Goal: Information Seeking & Learning: Find contact information

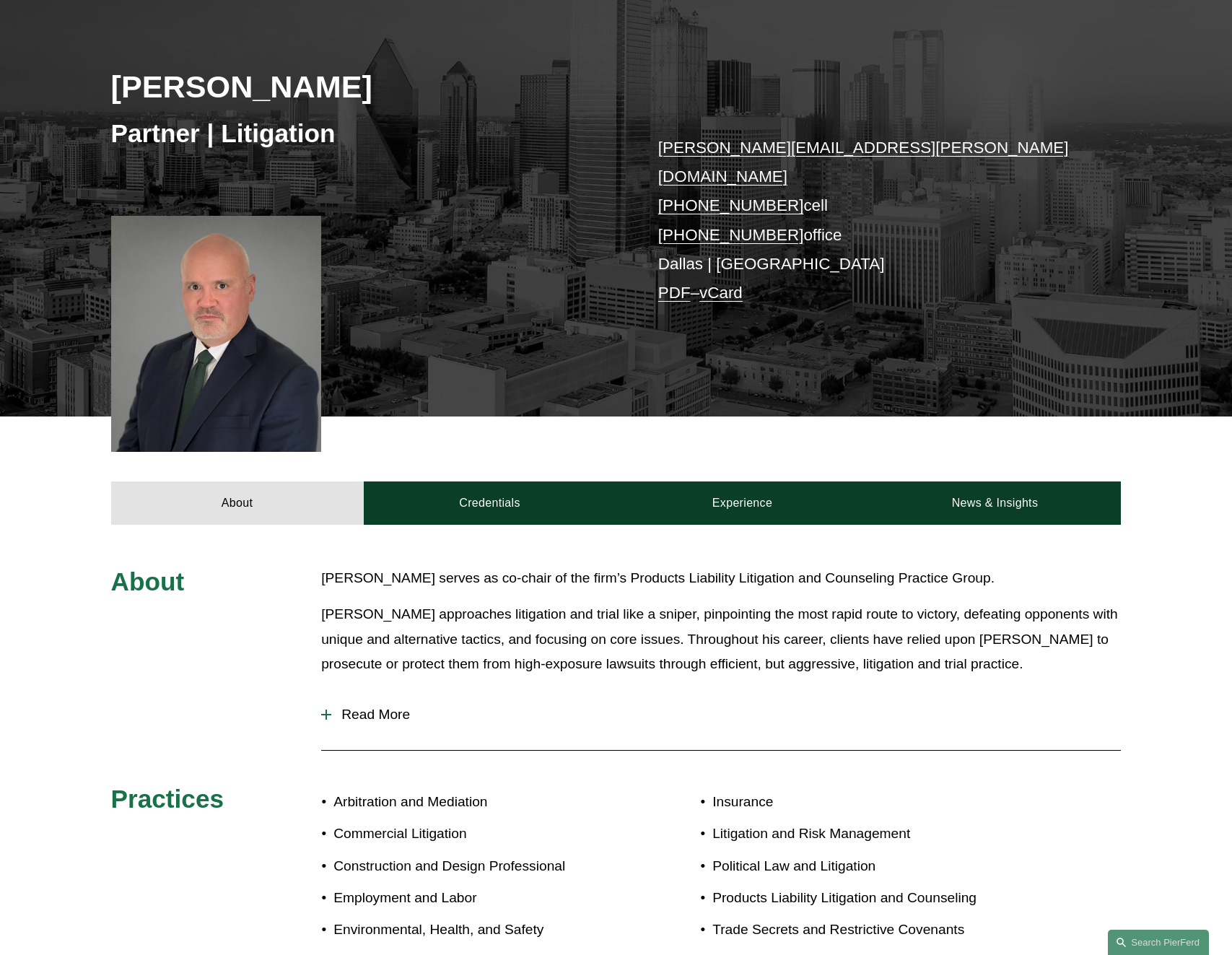
scroll to position [385, 0]
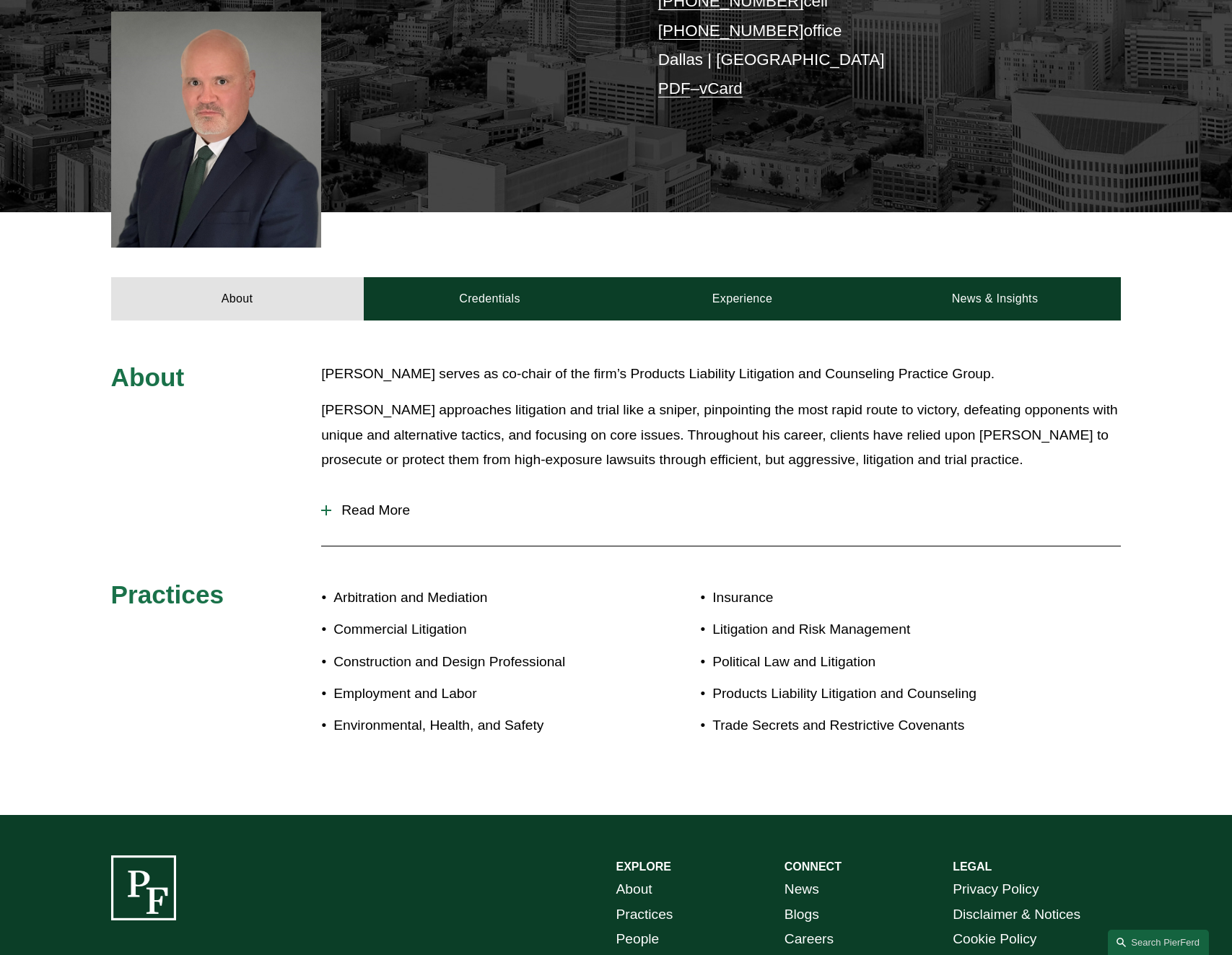
click at [358, 503] on span "Read More" at bounding box center [726, 511] width 789 height 16
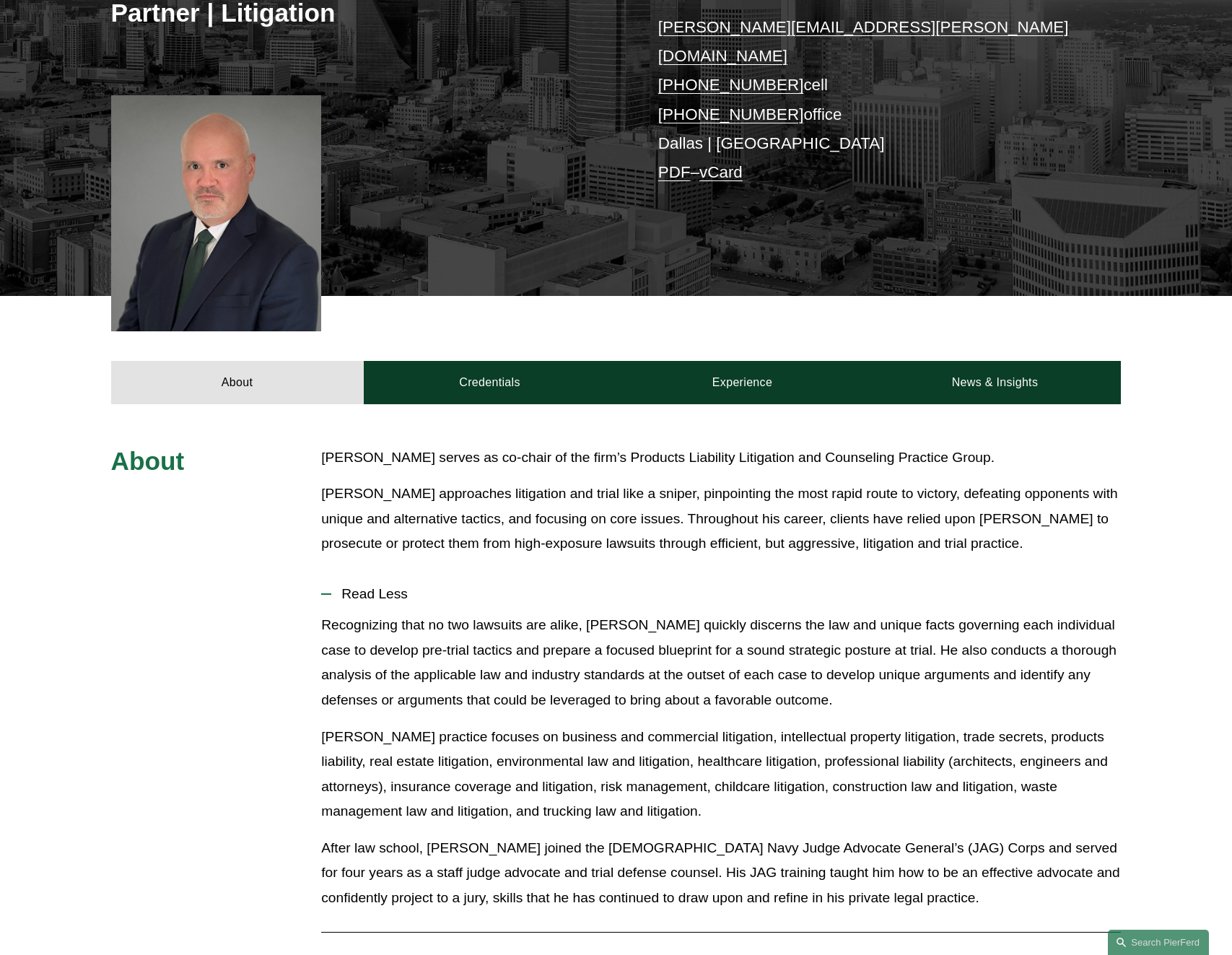
scroll to position [193, 0]
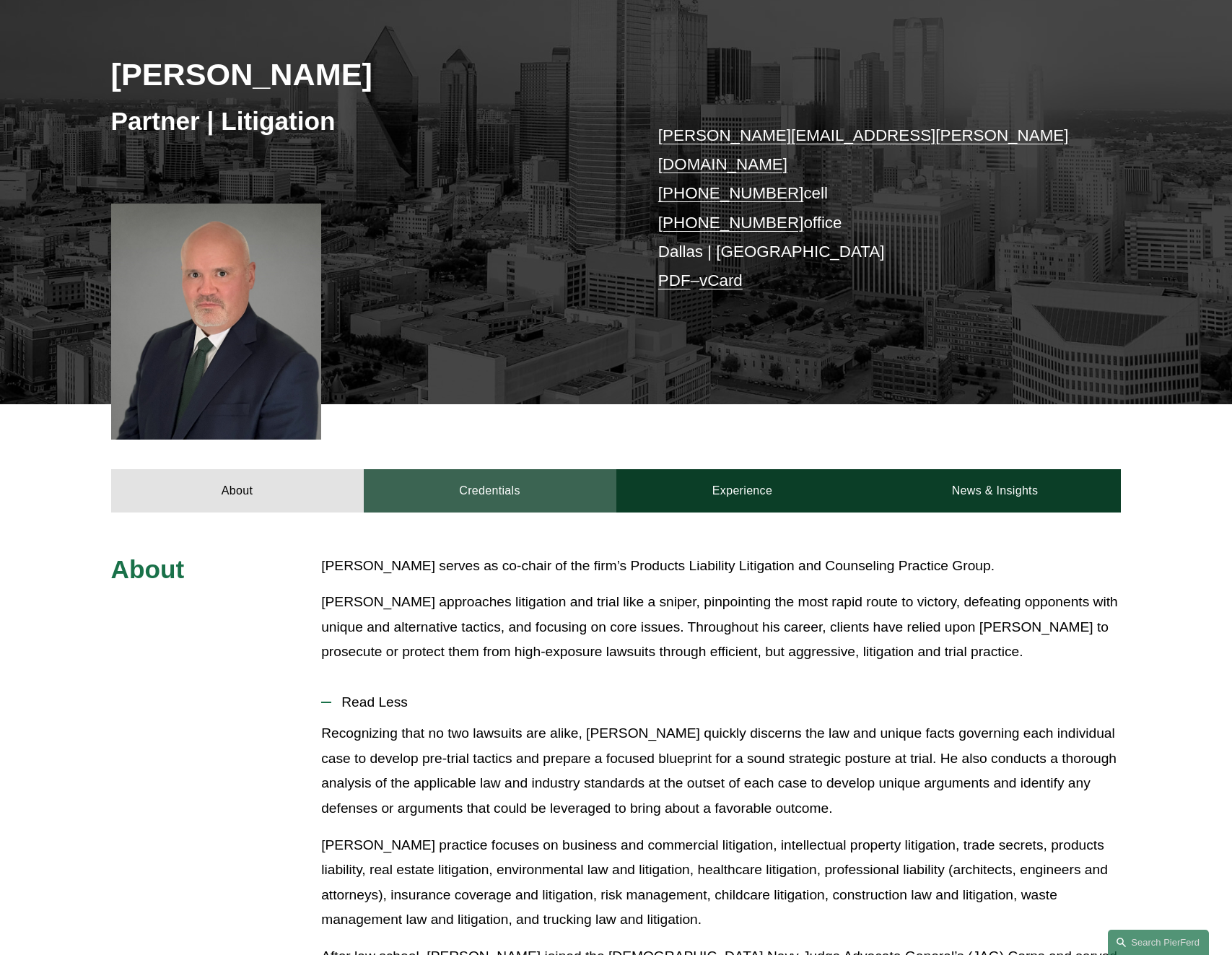
click at [466, 469] on link "Credentials" at bounding box center [490, 491] width 253 height 43
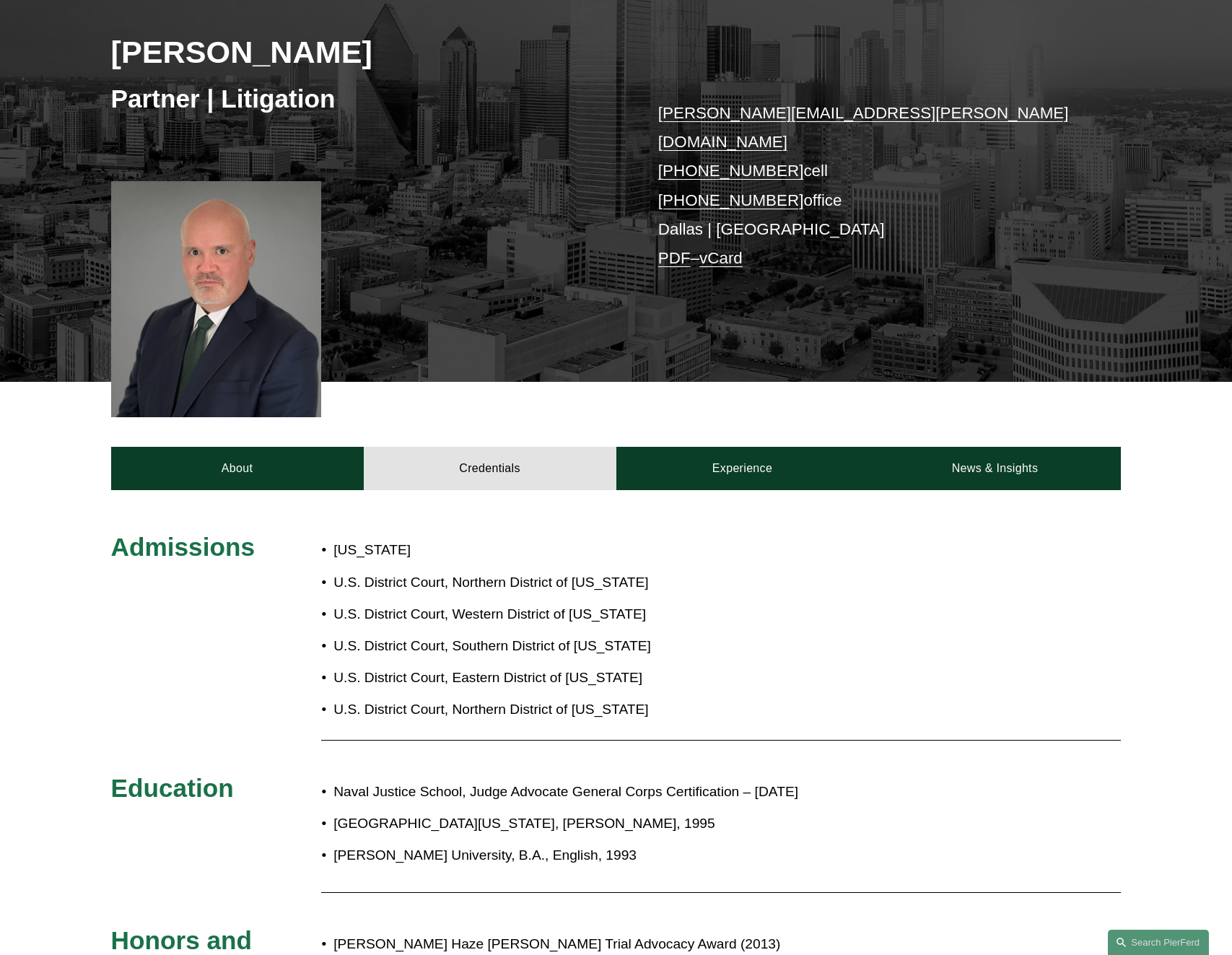
scroll to position [196, 0]
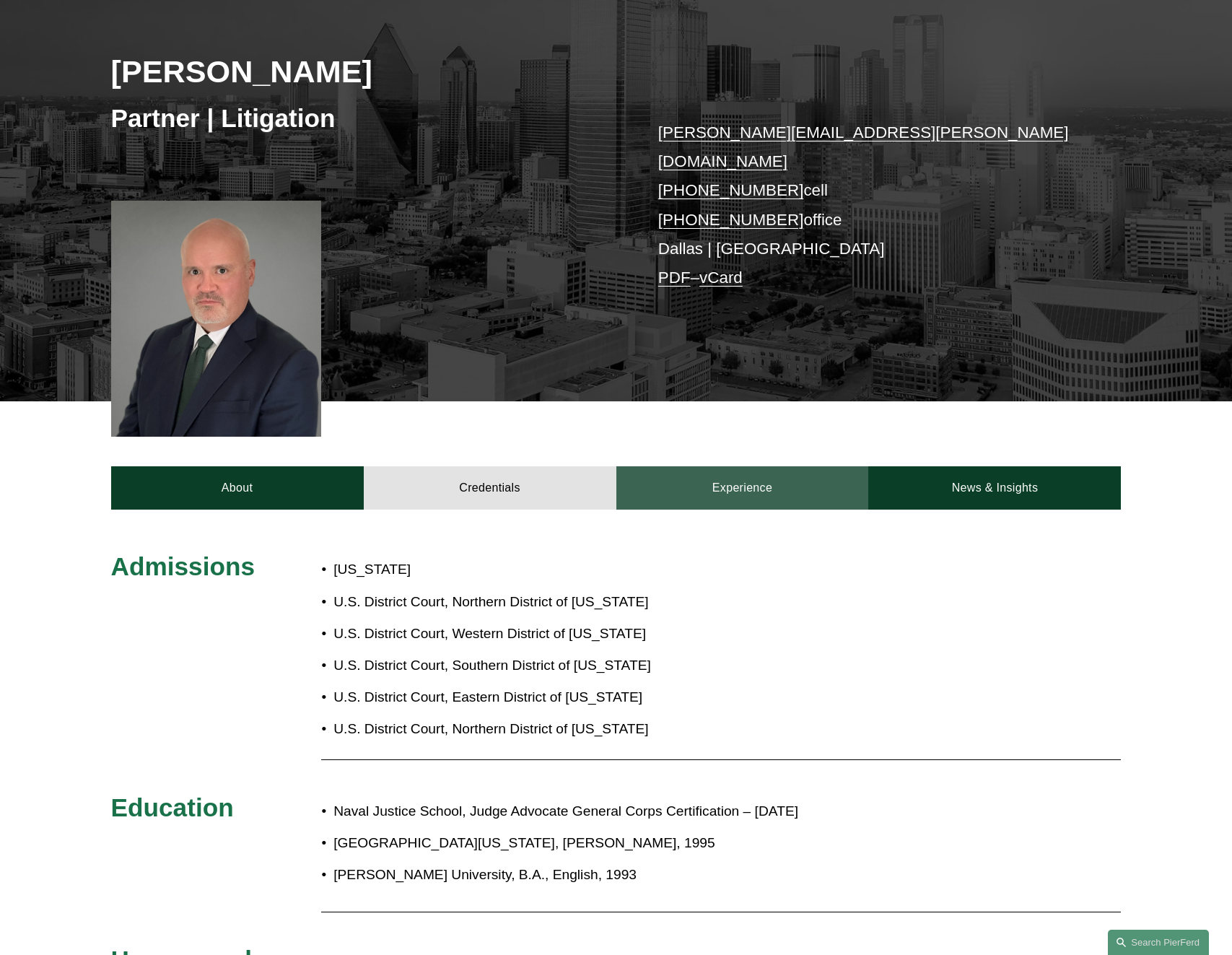
click at [758, 466] on link "Experience" at bounding box center [742, 487] width 253 height 43
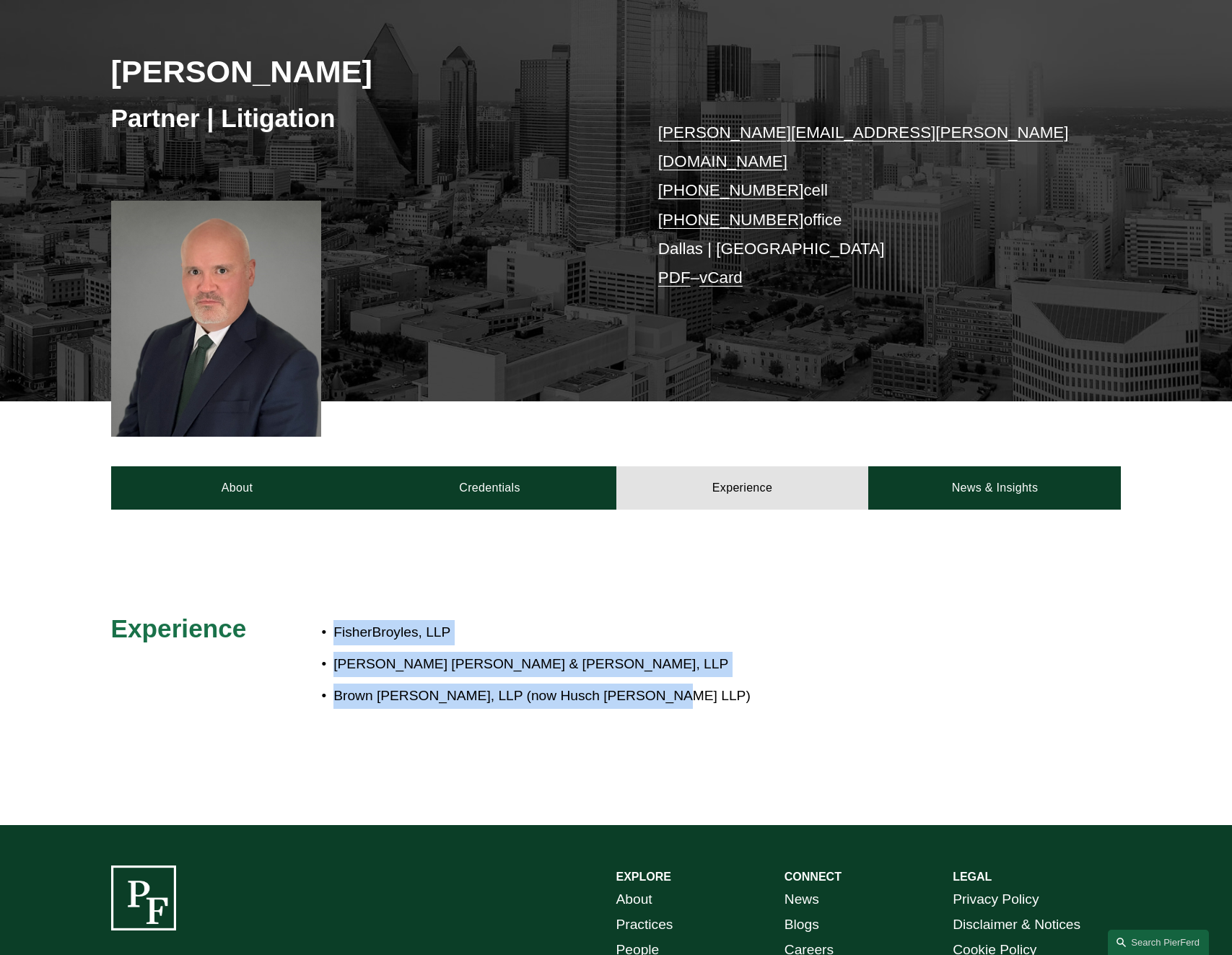
drag, startPoint x: 716, startPoint y: 672, endPoint x: 280, endPoint y: 581, distance: 445.4
click at [280, 581] on div "Experience FisherBroyles, LLP Wilson Elser Moskowitz Edelman & Dicker, LLP Brow…" at bounding box center [616, 667] width 1232 height 190
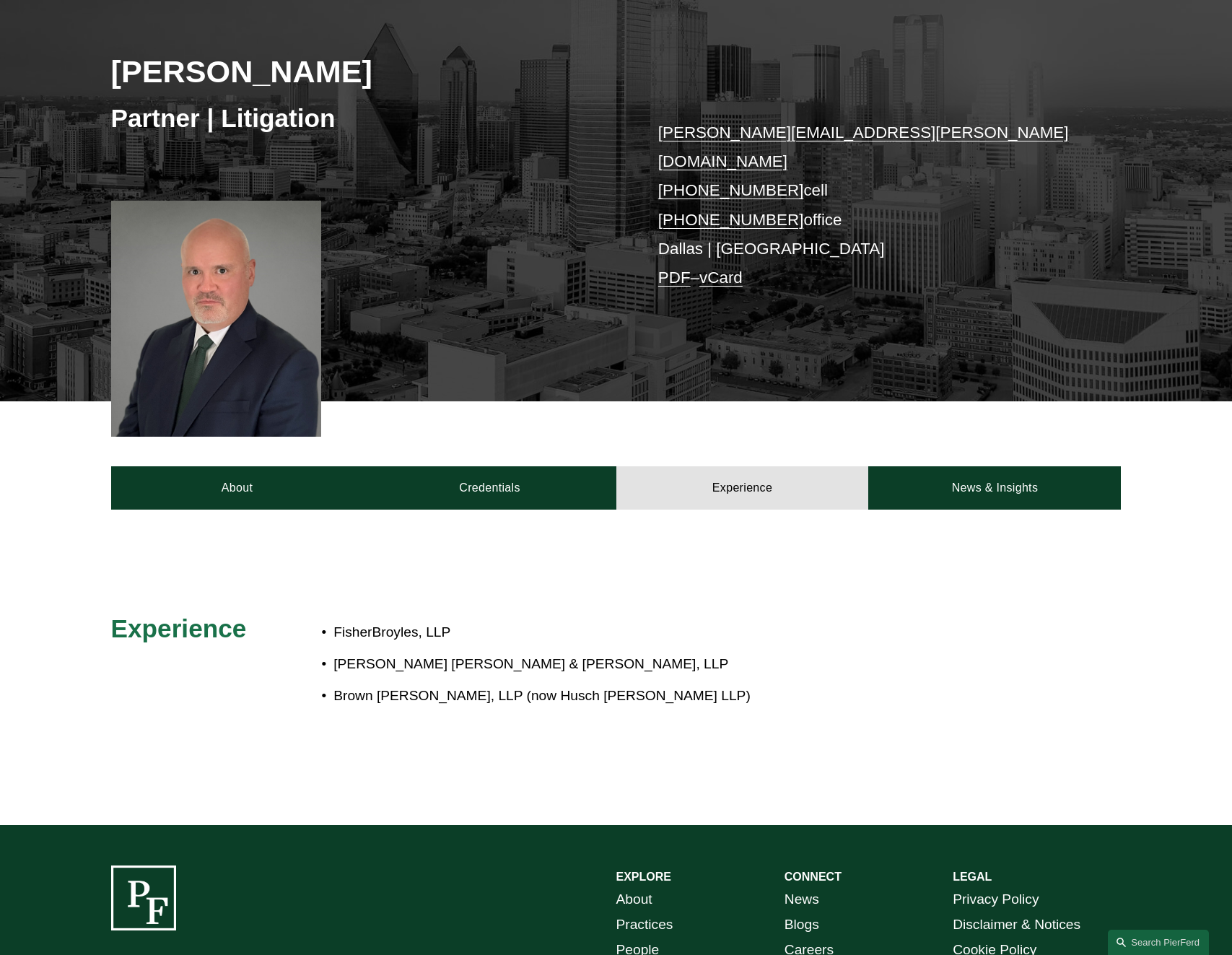
click at [207, 657] on div "Experience FisherBroyles, LLP Wilson Elser Moskowitz Edelman & Dicker, LLP Brow…" at bounding box center [616, 666] width 1232 height 108
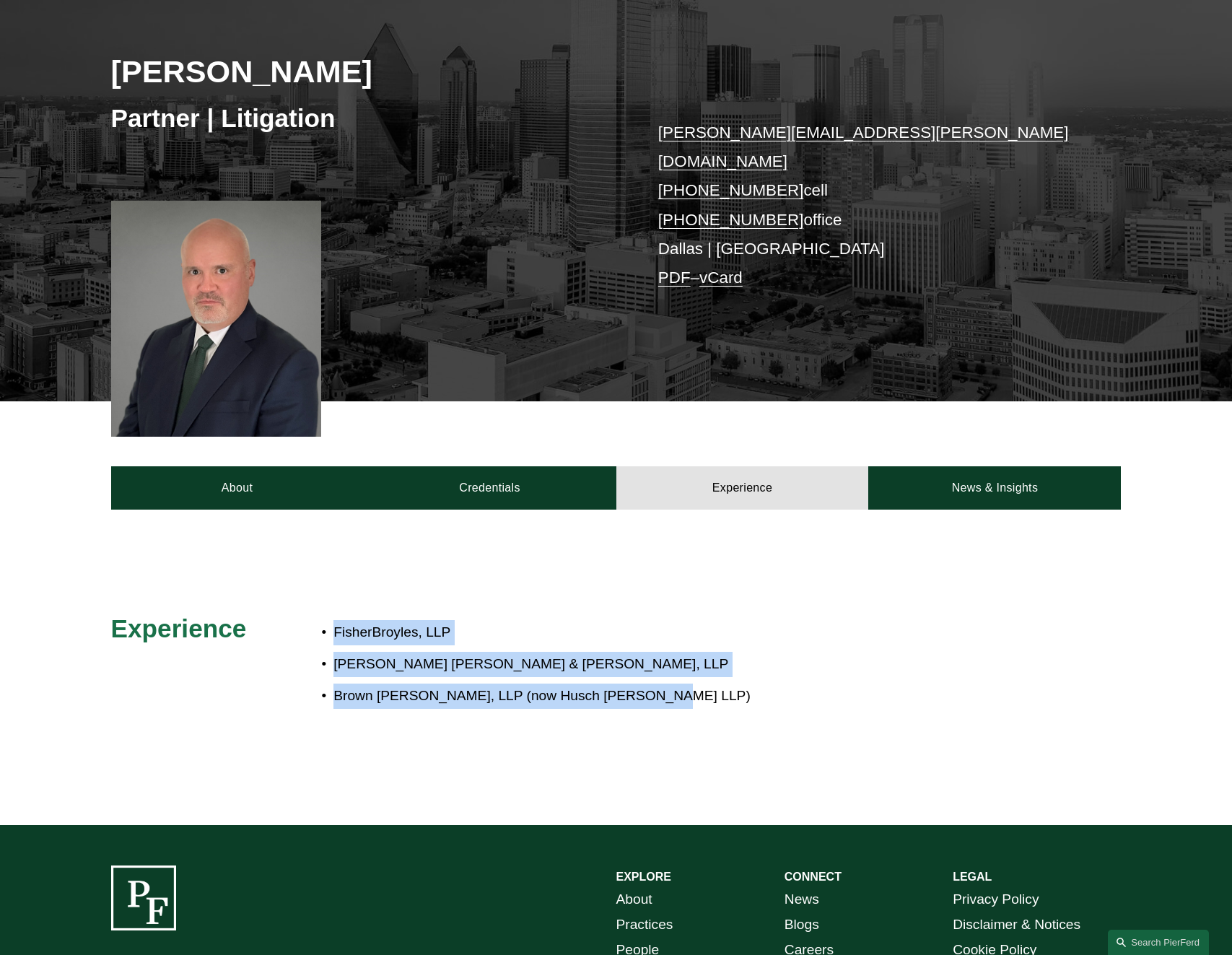
drag, startPoint x: 668, startPoint y: 672, endPoint x: 253, endPoint y: 587, distance: 423.6
click at [253, 587] on div "Experience FisherBroyles, LLP Wilson Elser Moskowitz Edelman & Dicker, LLP Brow…" at bounding box center [616, 667] width 1232 height 190
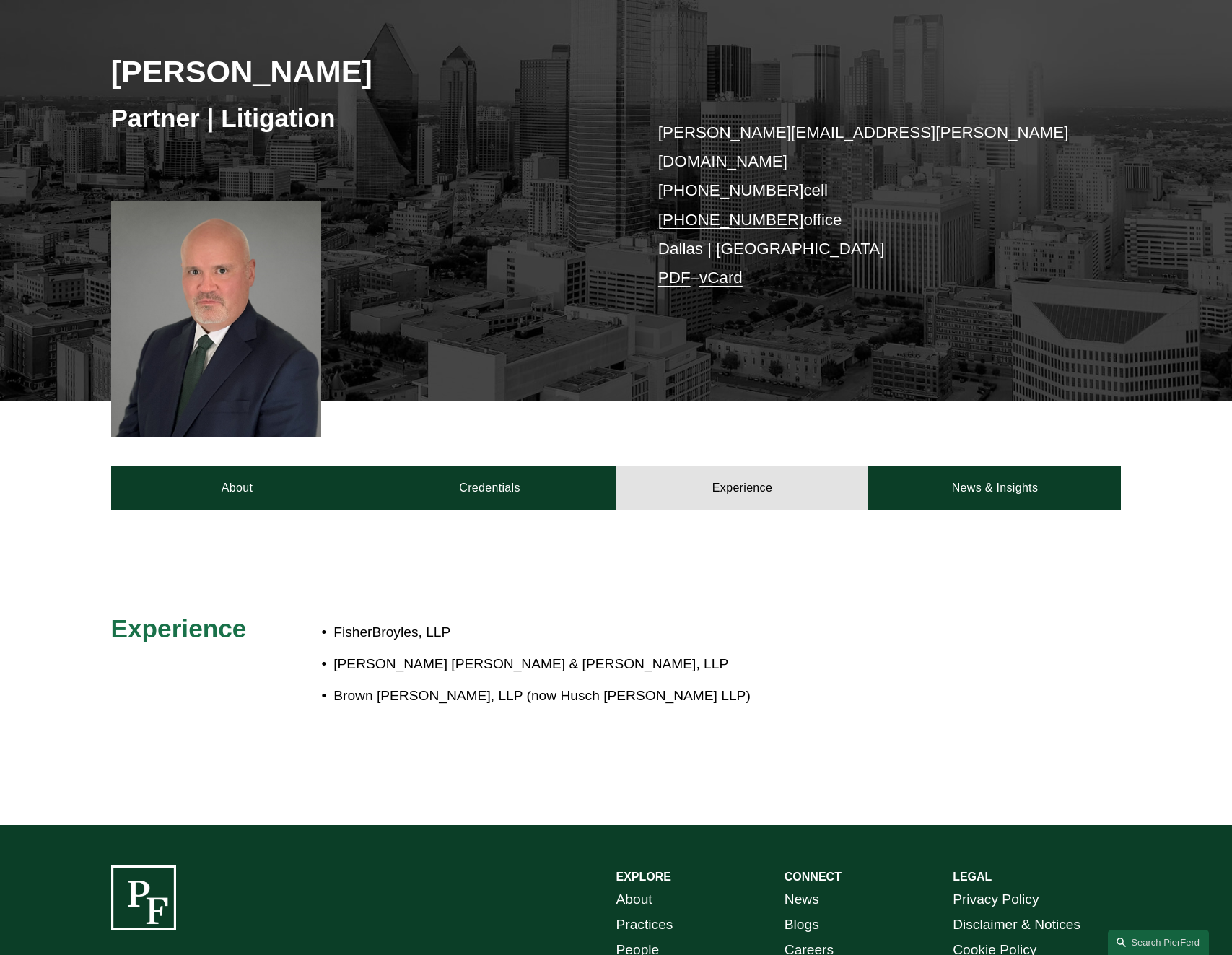
click at [197, 684] on div "Experience FisherBroyles, LLP Wilson Elser Moskowitz Edelman & Dicker, LLP Brow…" at bounding box center [616, 666] width 1232 height 108
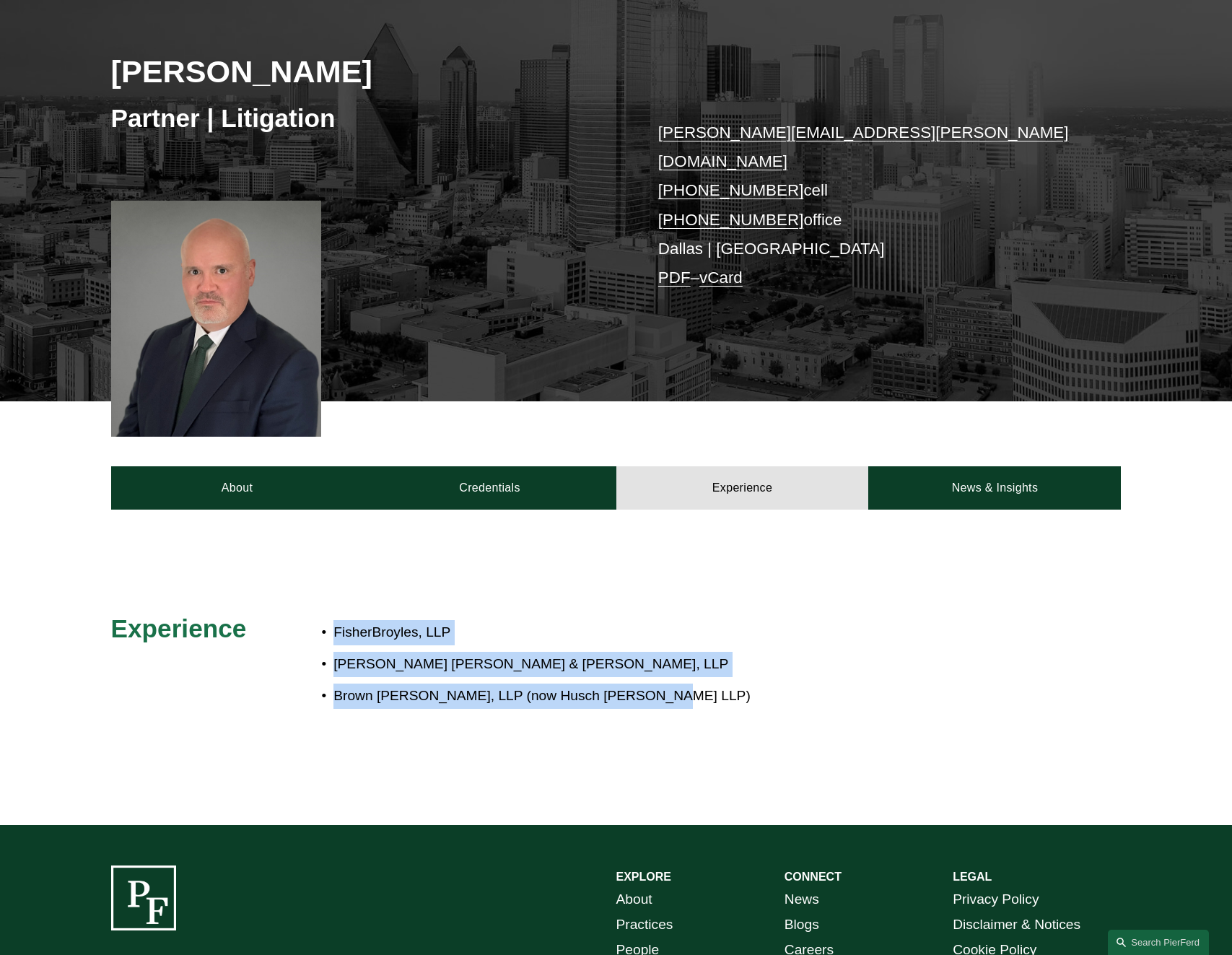
drag, startPoint x: 677, startPoint y: 677, endPoint x: 284, endPoint y: 567, distance: 408.1
click at [284, 572] on div "Experience FisherBroyles, LLP Wilson Elser Moskowitz Edelman & Dicker, LLP Brow…" at bounding box center [616, 667] width 1232 height 190
click at [283, 673] on div "Experience FisherBroyles, LLP Wilson Elser Moskowitz Edelman & Dicker, LLP Brow…" at bounding box center [616, 666] width 1232 height 108
drag, startPoint x: 688, startPoint y: 672, endPoint x: 241, endPoint y: 591, distance: 454.3
click at [241, 613] on div "Experience FisherBroyles, LLP Wilson Elser Moskowitz Edelman & Dicker, LLP Brow…" at bounding box center [616, 666] width 1232 height 108
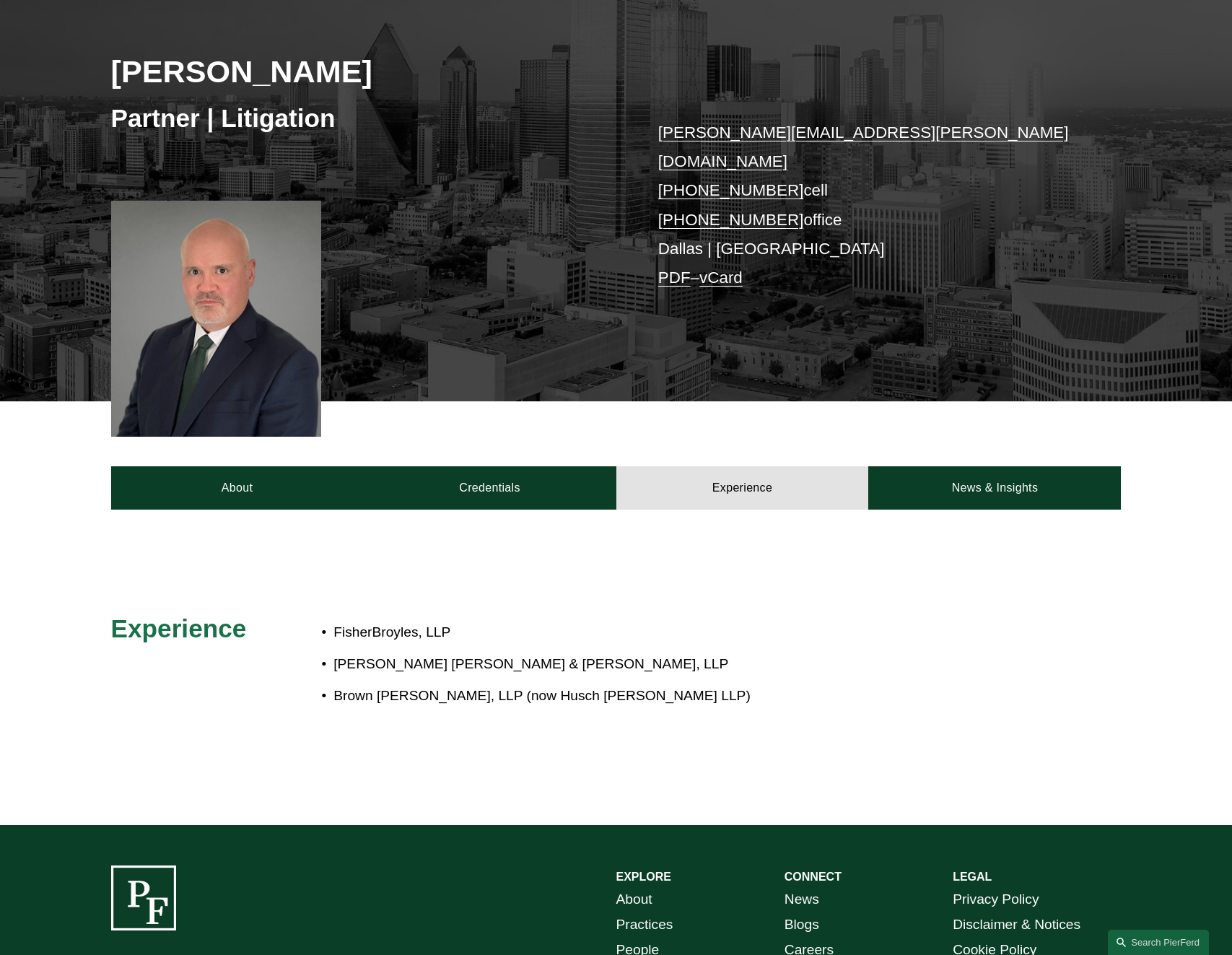
click at [219, 683] on div "Experience FisherBroyles, LLP Wilson Elser Moskowitz Edelman & Dicker, LLP Brow…" at bounding box center [616, 666] width 1232 height 108
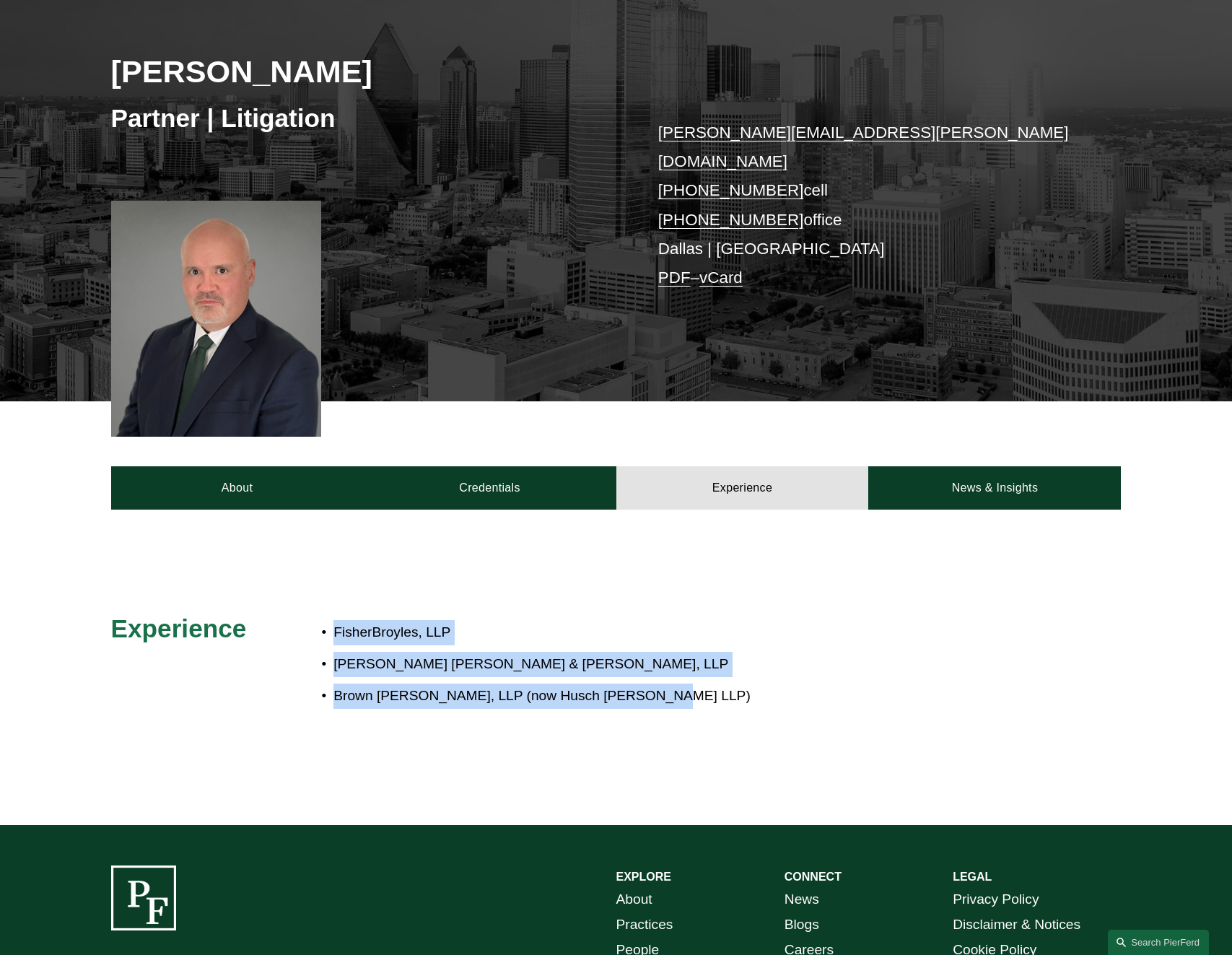
drag, startPoint x: 557, startPoint y: 663, endPoint x: 268, endPoint y: 570, distance: 303.6
click at [268, 572] on div "Experience FisherBroyles, LLP Wilson Elser Moskowitz Edelman & Dicker, LLP Brow…" at bounding box center [616, 667] width 1232 height 190
click at [263, 660] on div "Experience FisherBroyles, LLP Wilson Elser Moskowitz Edelman & Dicker, LLP Brow…" at bounding box center [616, 666] width 1232 height 108
drag, startPoint x: 754, startPoint y: 672, endPoint x: 148, endPoint y: 570, distance: 614.5
click at [148, 572] on div "Experience FisherBroyles, LLP Wilson Elser Moskowitz Edelman & Dicker, LLP Brow…" at bounding box center [616, 667] width 1232 height 190
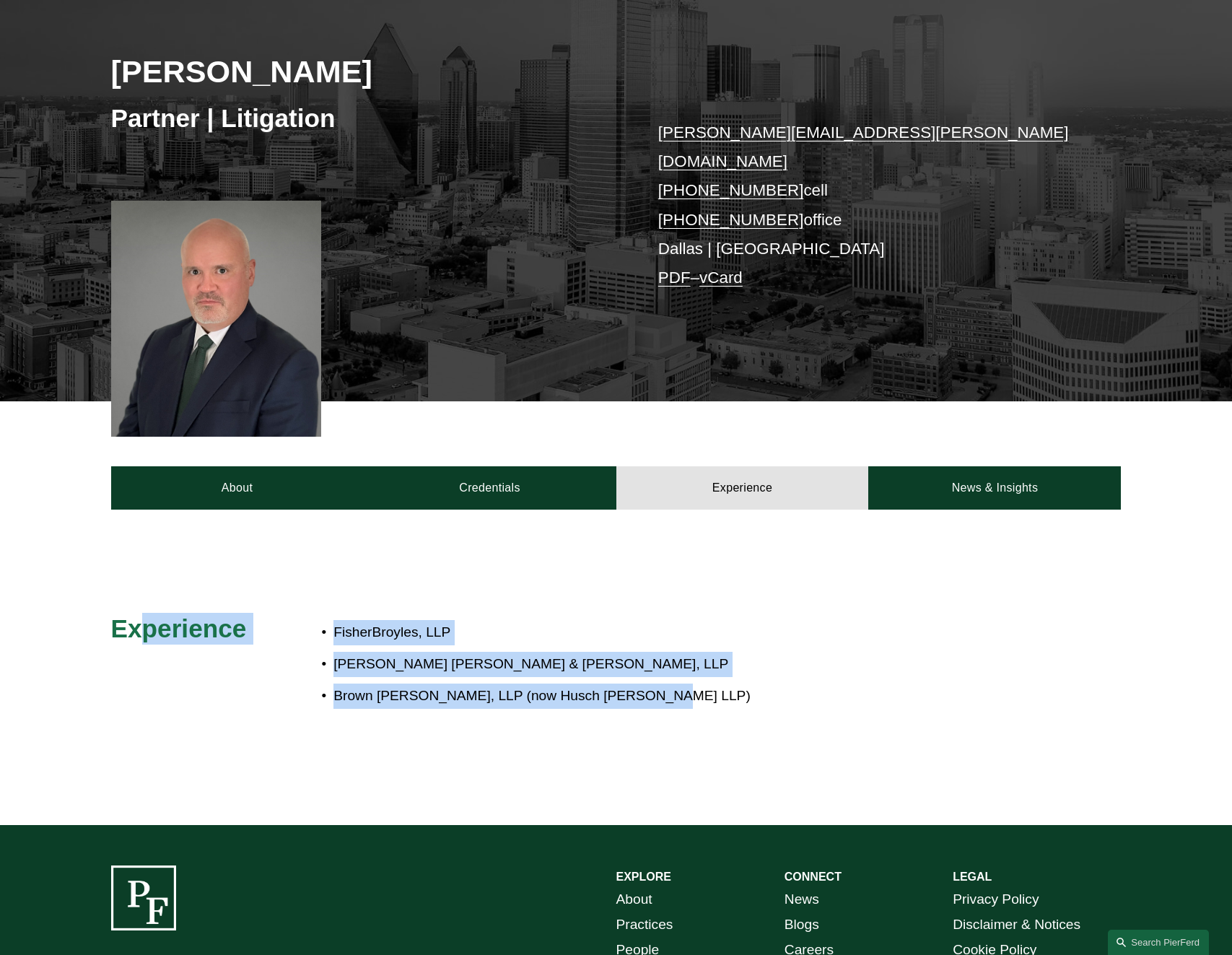
click at [166, 644] on div "Experience FisherBroyles, LLP Wilson Elser Moskowitz Edelman & Dicker, LLP Brow…" at bounding box center [616, 666] width 1232 height 108
drag, startPoint x: 743, startPoint y: 675, endPoint x: 260, endPoint y: 626, distance: 485.5
click at [260, 626] on div "Experience FisherBroyles, LLP Wilson Elser Moskowitz Edelman & Dicker, LLP Brow…" at bounding box center [616, 666] width 1232 height 108
click at [249, 685] on div "Experience FisherBroyles, LLP Wilson Elser Moskowitz Edelman & Dicker, LLP Brow…" at bounding box center [616, 666] width 1232 height 108
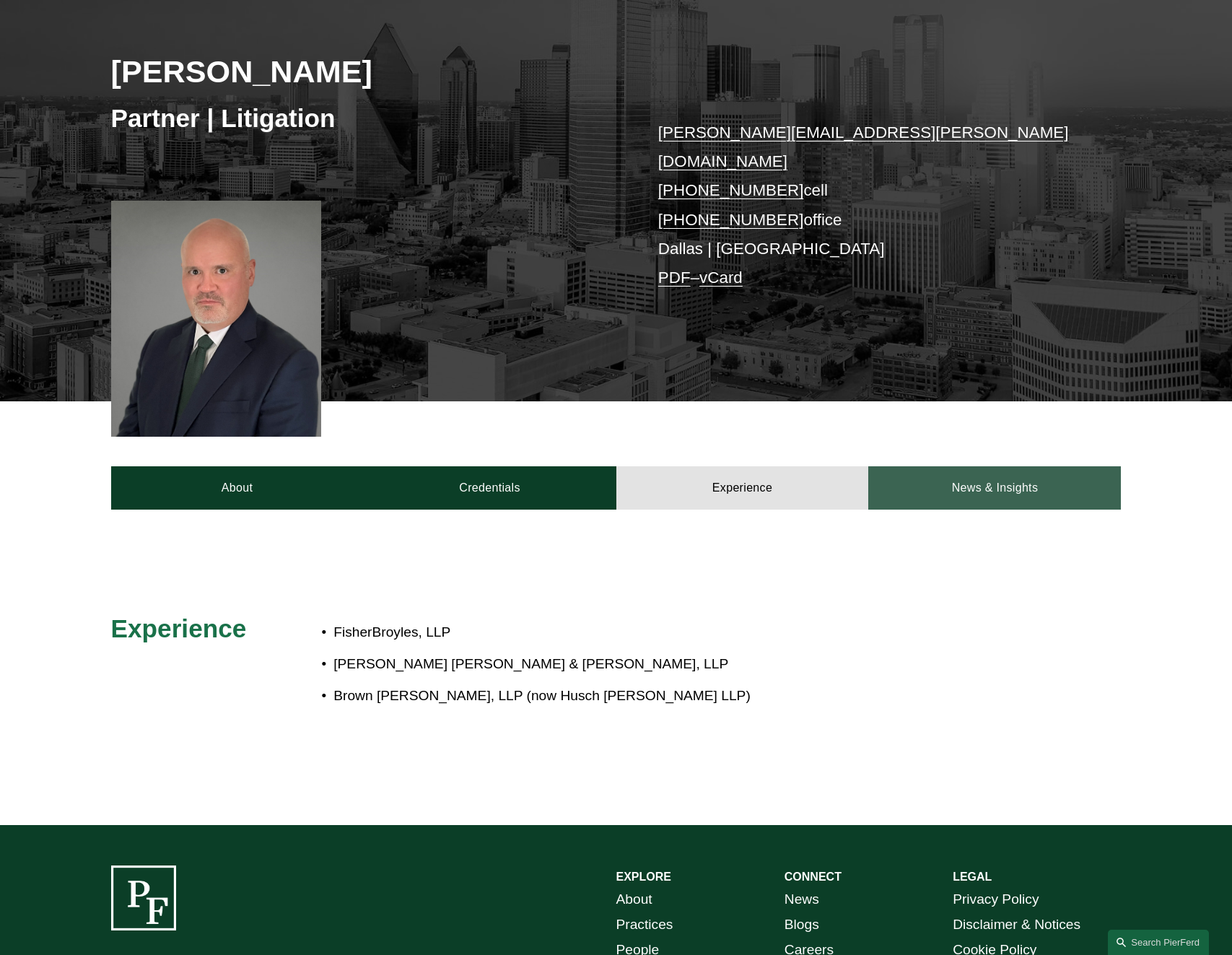
click at [995, 466] on link "News & Insights" at bounding box center [994, 487] width 253 height 43
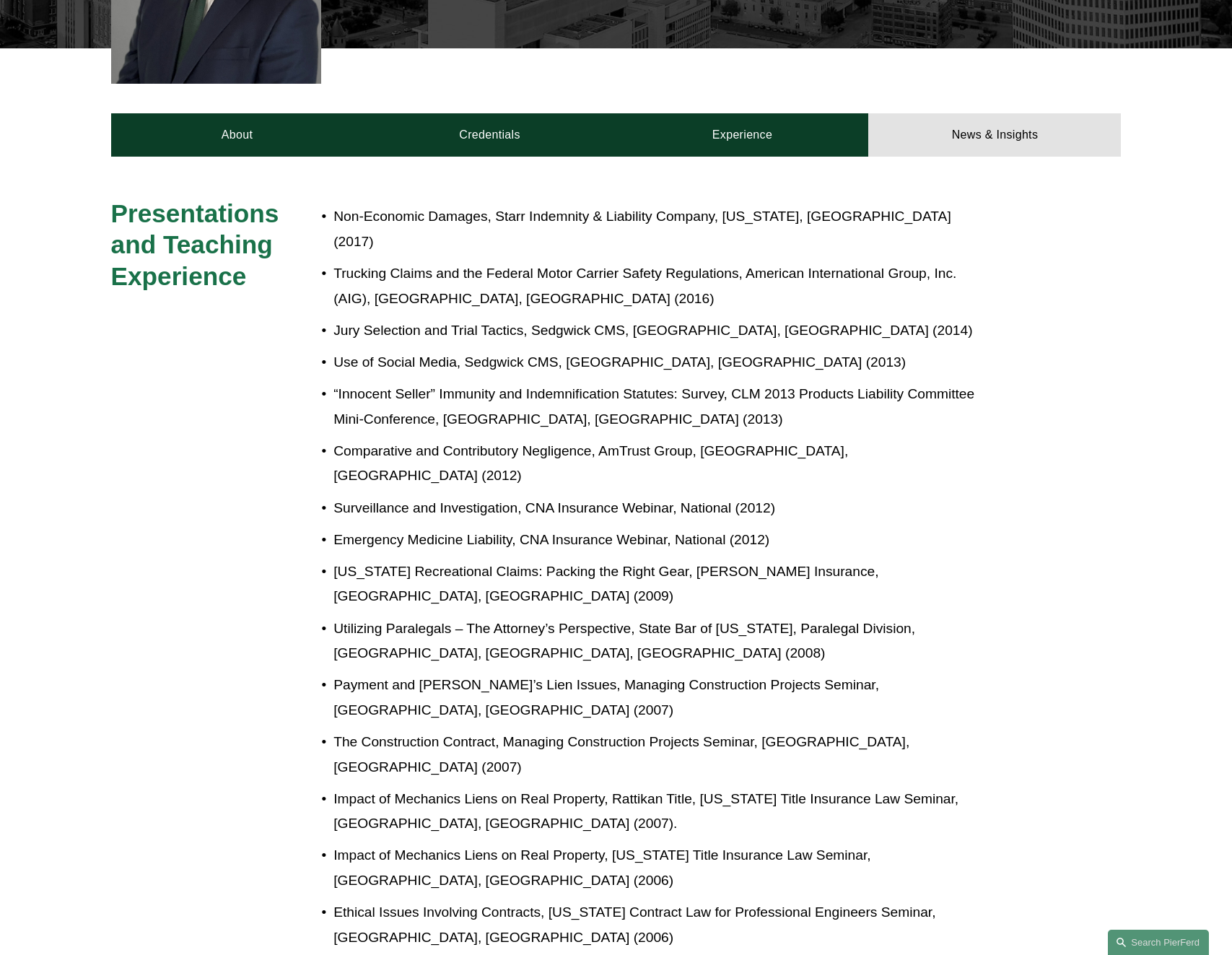
scroll to position [581, 0]
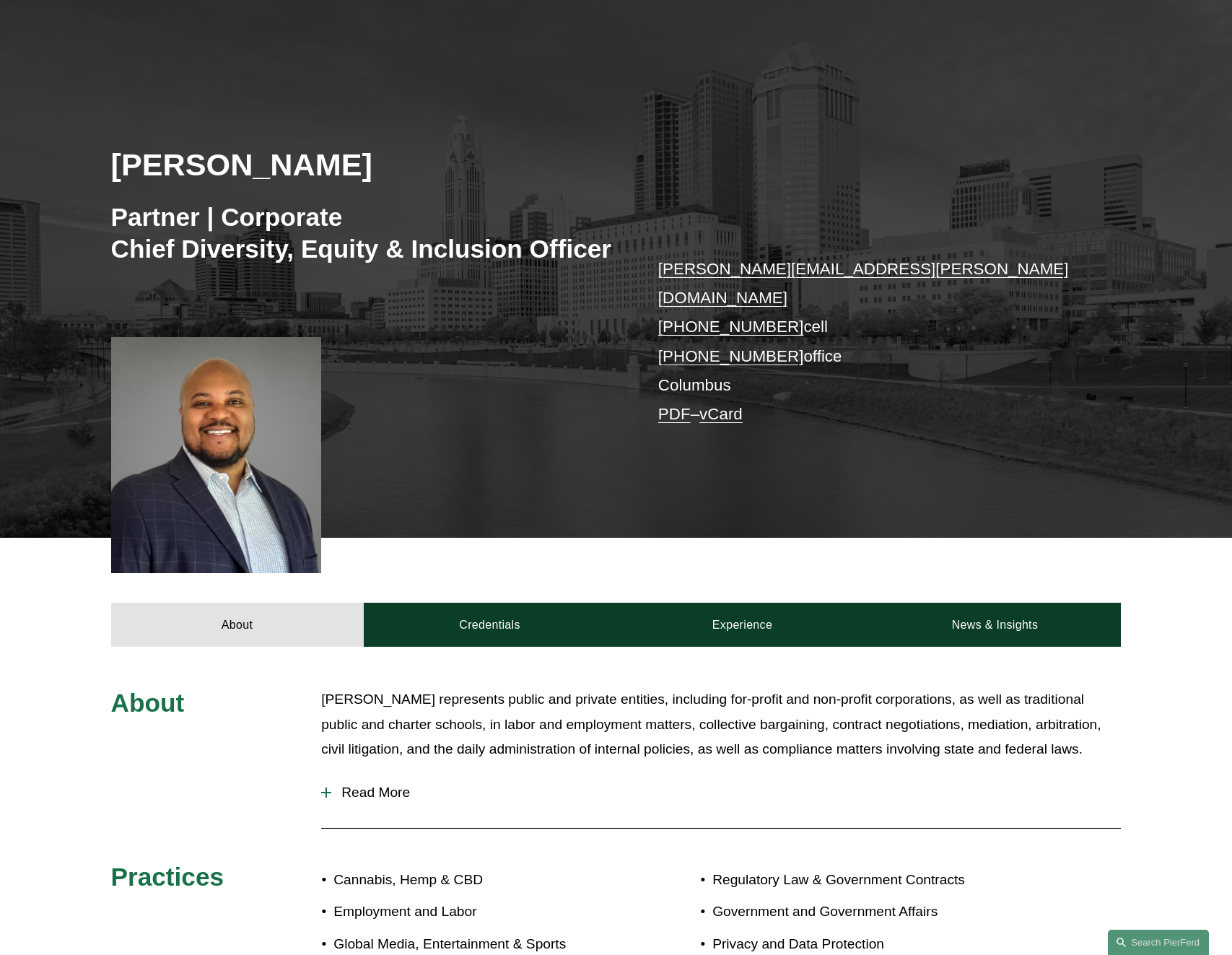
scroll to position [289, 0]
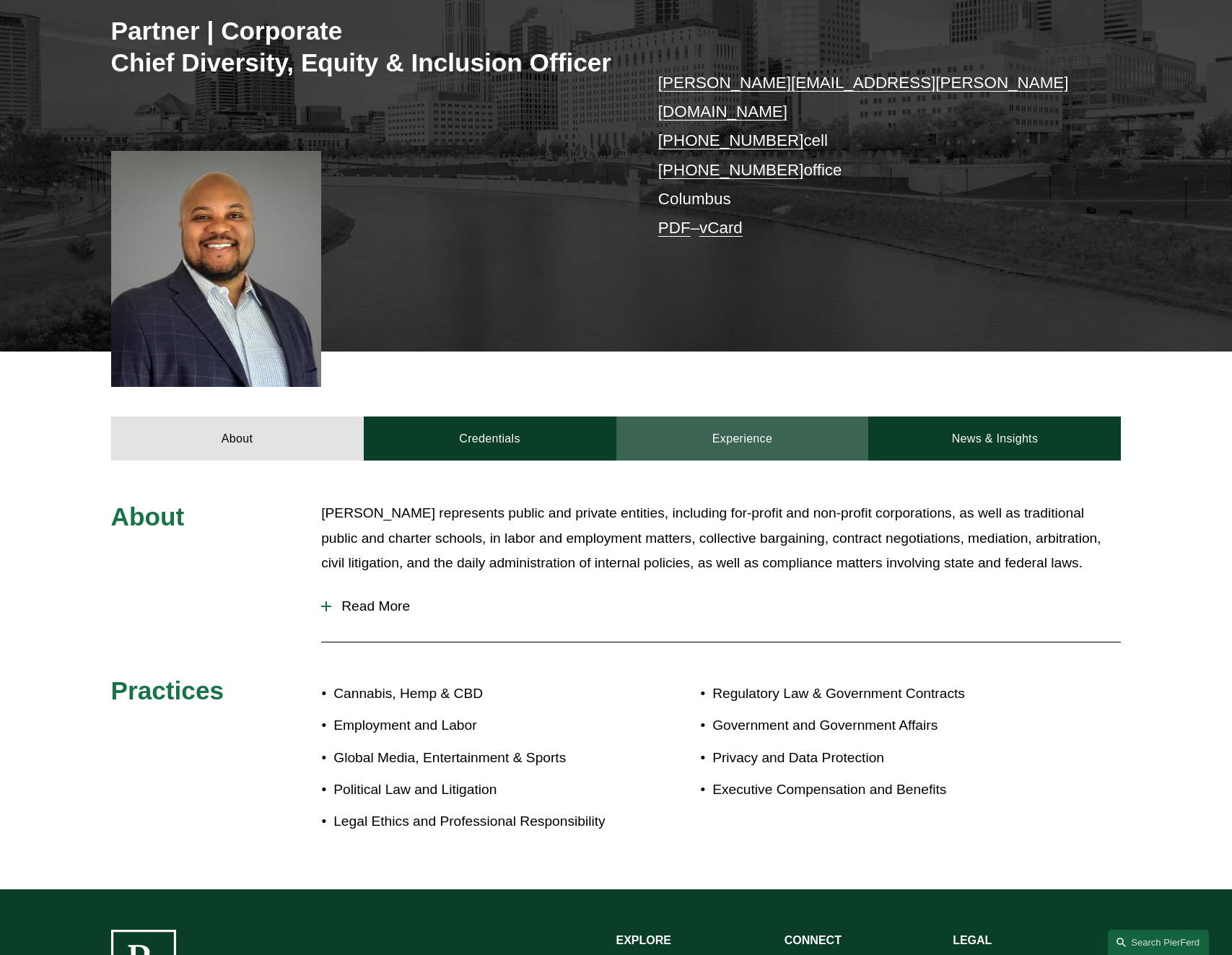
click at [774, 417] on link "Experience" at bounding box center [742, 438] width 253 height 43
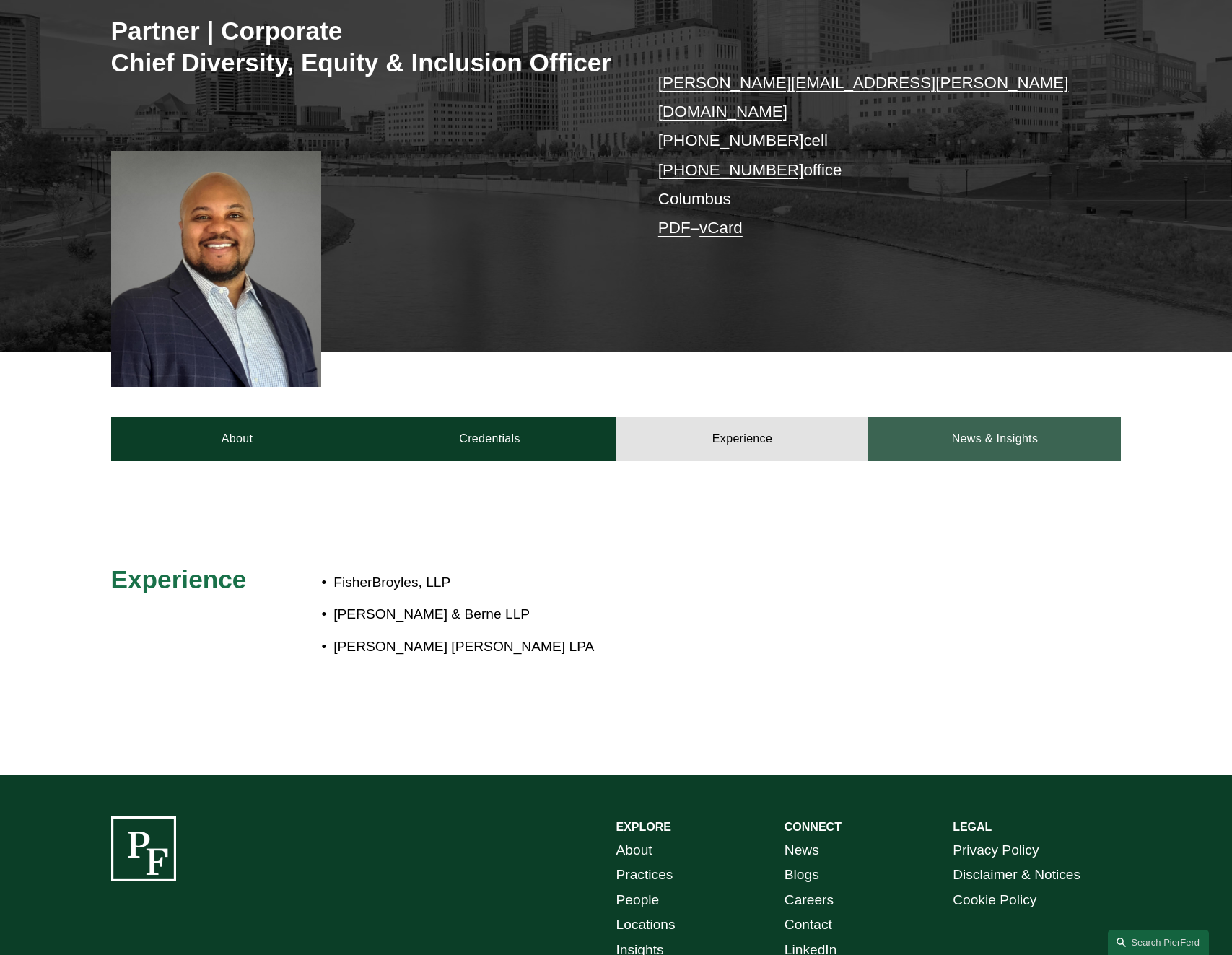
click at [1020, 420] on link "News & Insights" at bounding box center [994, 438] width 253 height 43
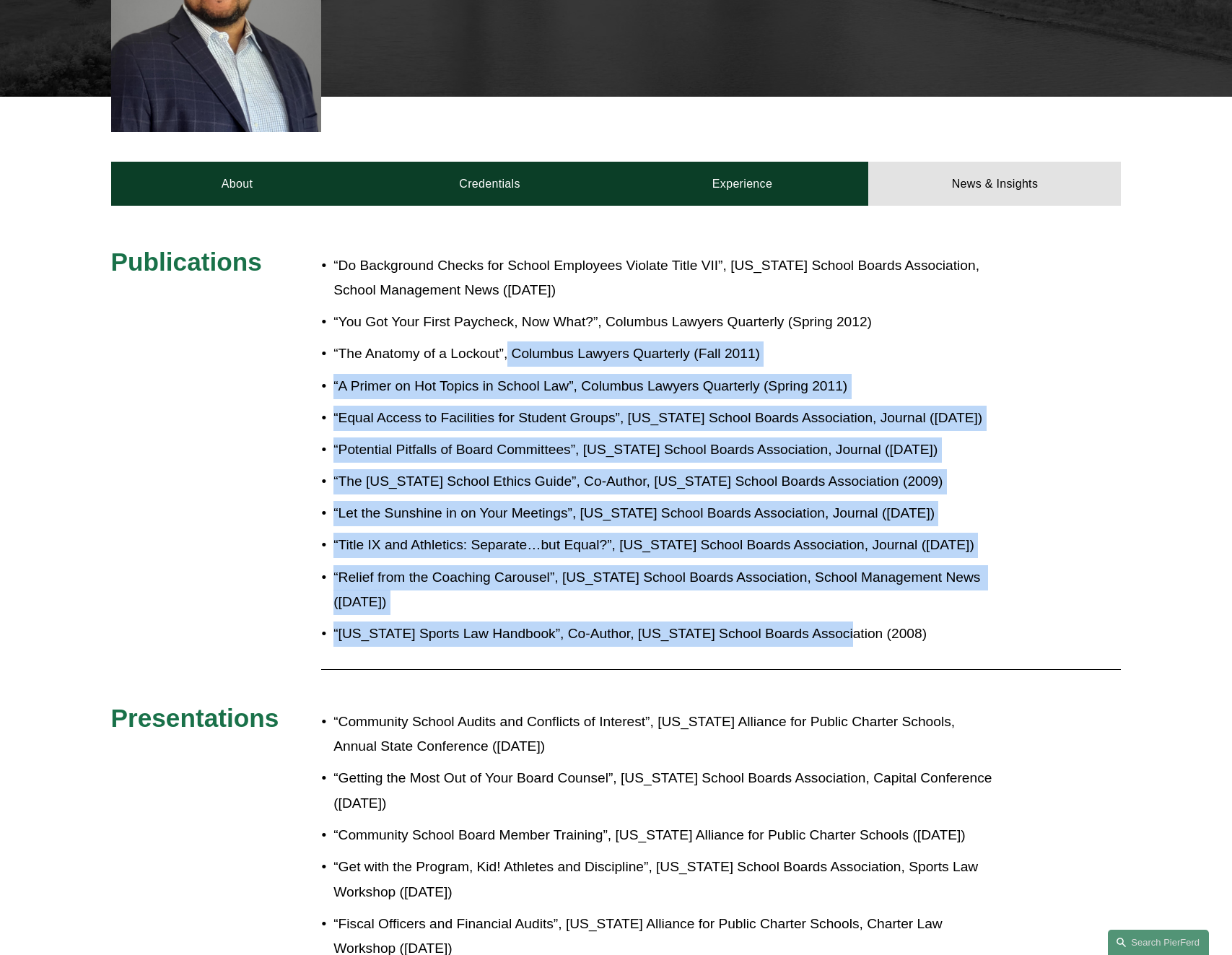
scroll to position [481, 0]
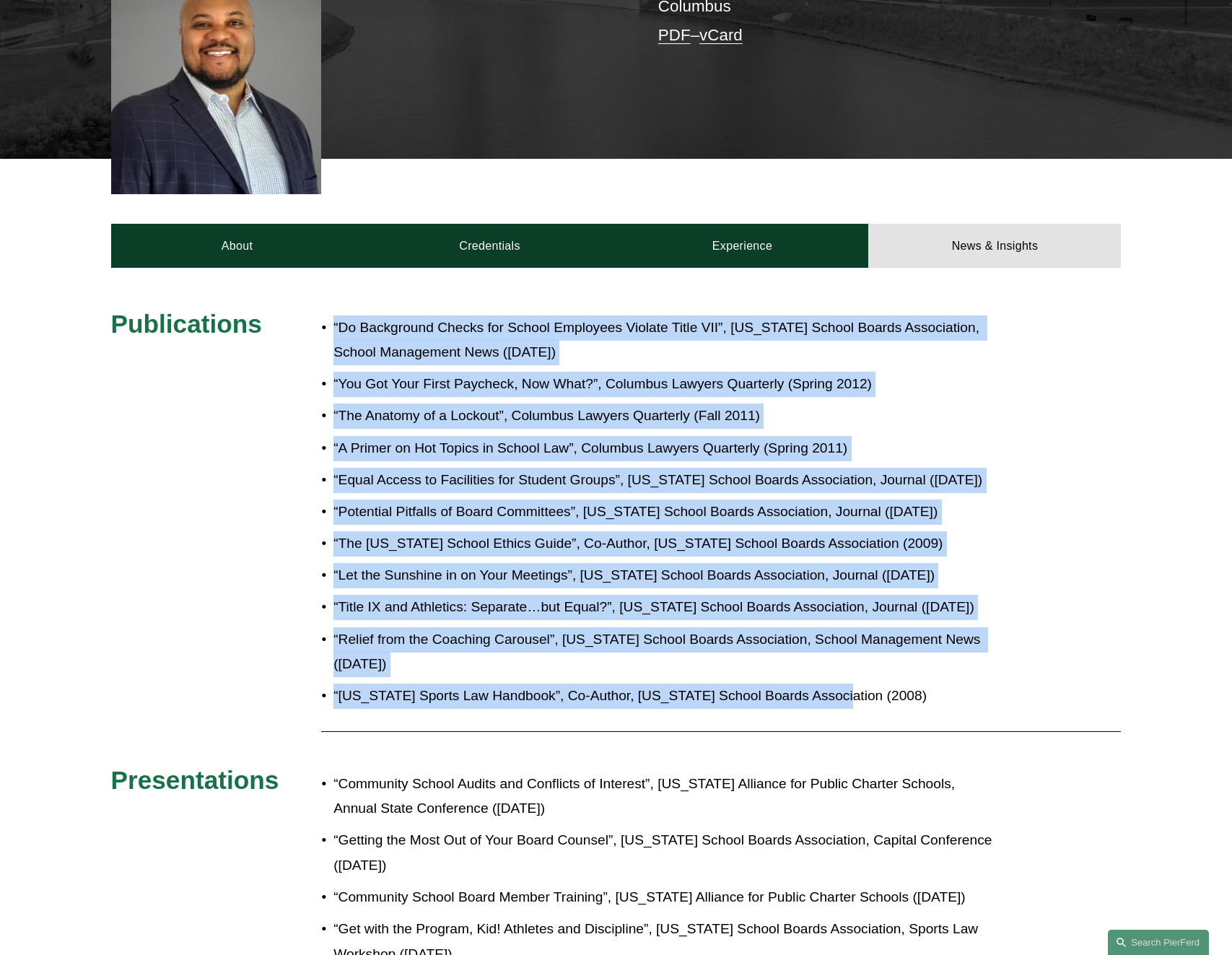
drag, startPoint x: 848, startPoint y: 387, endPoint x: 335, endPoint y: 295, distance: 521.2
click at [335, 316] on ul "“Do Background Checks for School Employees Violate Title VII”, [US_STATE] Schoo…" at bounding box center [657, 512] width 673 height 393
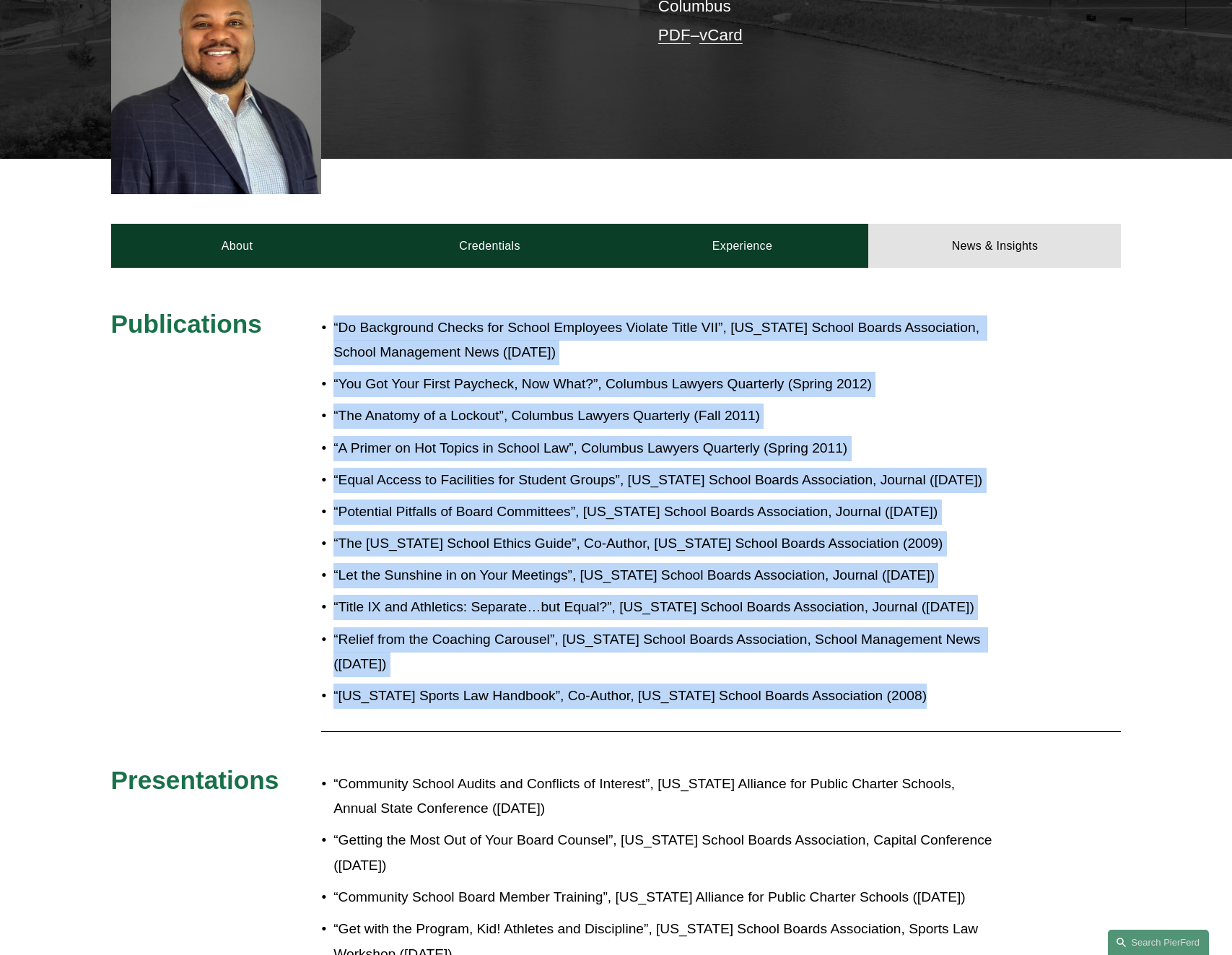
drag, startPoint x: 324, startPoint y: 305, endPoint x: 902, endPoint y: 704, distance: 702.3
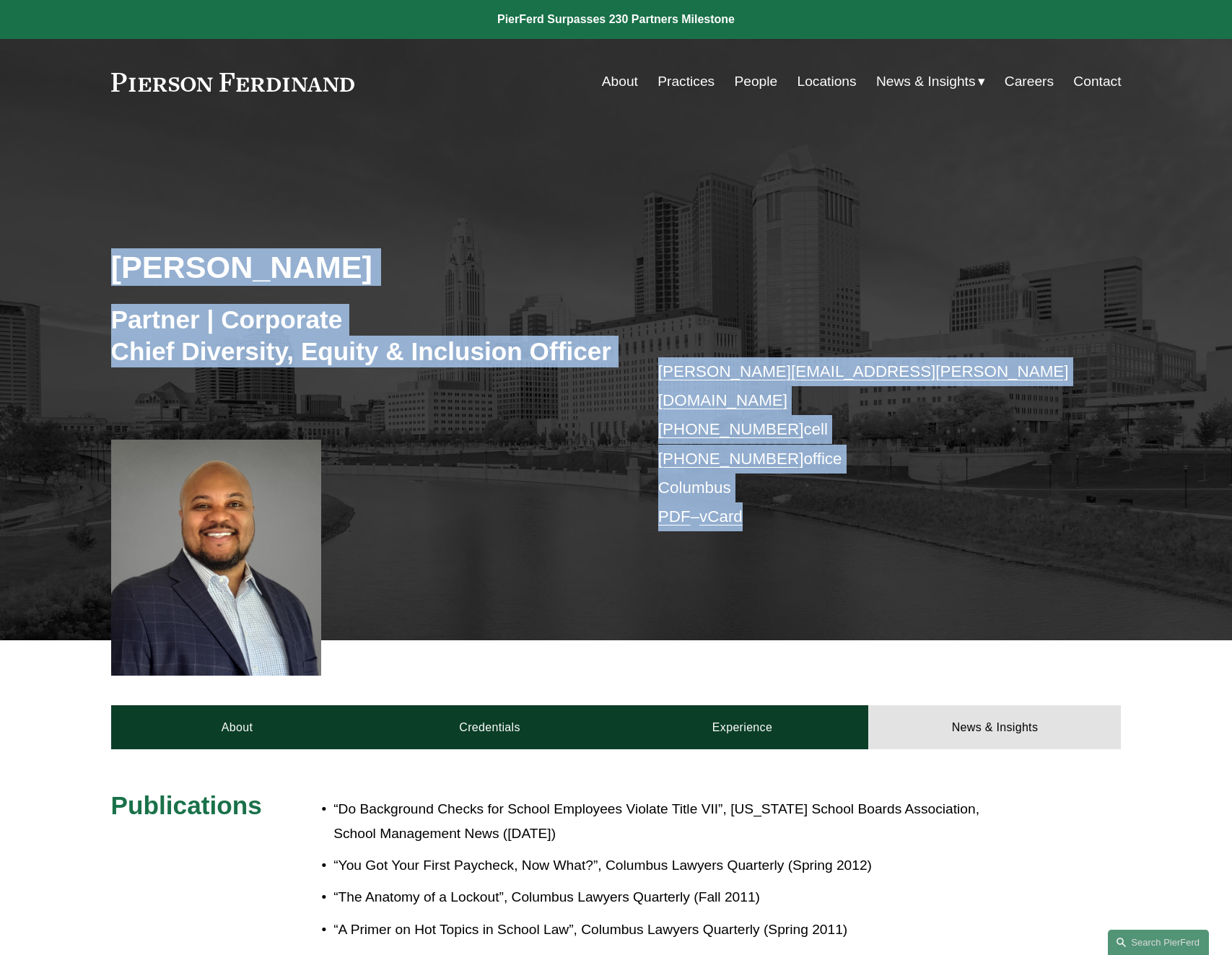
drag, startPoint x: 116, startPoint y: 266, endPoint x: 796, endPoint y: 504, distance: 720.4
click at [796, 504] on div "[PERSON_NAME] Partner | Corporate Chief Diversity, Equity & Inclusion Officer […" at bounding box center [616, 401] width 1232 height 478
drag, startPoint x: 813, startPoint y: 504, endPoint x: 804, endPoint y: 495, distance: 12.7
click at [814, 504] on div "[PERSON_NAME][EMAIL_ADDRESS][PERSON_NAME][DOMAIN_NAME] [PHONE_NUMBER] cell [PHO…" at bounding box center [868, 444] width 421 height 174
click at [796, 487] on p "[PERSON_NAME][EMAIL_ADDRESS][PERSON_NAME][DOMAIN_NAME] [PHONE_NUMBER] cell [PHO…" at bounding box center [868, 444] width 421 height 174
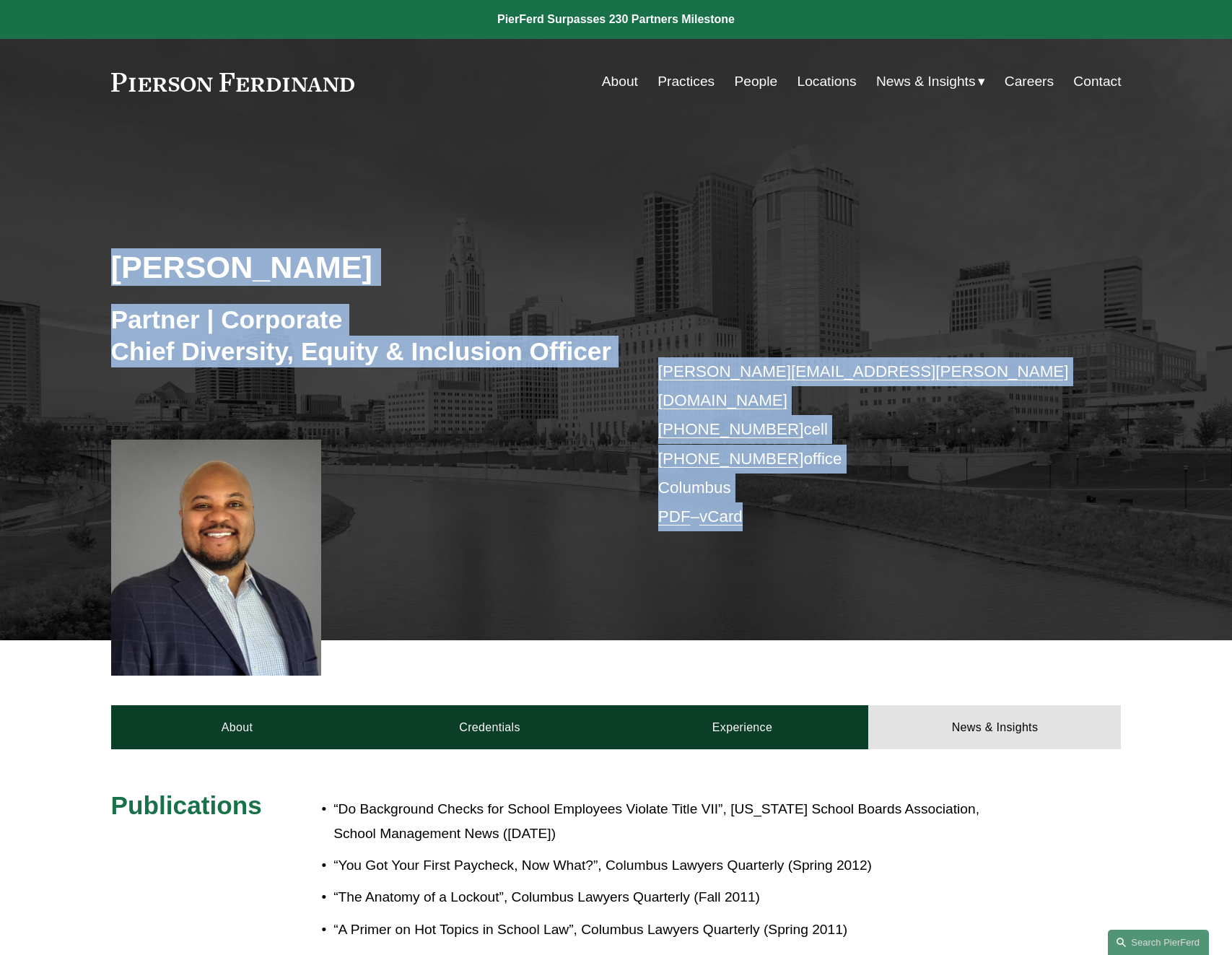
click at [796, 487] on p "[PERSON_NAME][EMAIL_ADDRESS][PERSON_NAME][DOMAIN_NAME] [PHONE_NUMBER] cell [PHO…" at bounding box center [868, 444] width 421 height 174
click at [794, 488] on p "[PERSON_NAME][EMAIL_ADDRESS][PERSON_NAME][DOMAIN_NAME] [PHONE_NUMBER] cell [PHO…" at bounding box center [868, 444] width 421 height 174
drag, startPoint x: 794, startPoint y: 488, endPoint x: 128, endPoint y: 271, distance: 700.5
click at [128, 271] on div "[PERSON_NAME] Partner | Corporate Chief Diversity, Equity & Inclusion Officer […" at bounding box center [616, 401] width 1232 height 478
click at [36, 286] on div "[PERSON_NAME] Partner | Corporate Chief Diversity, Equity & Inclusion Officer […" at bounding box center [616, 401] width 1232 height 478
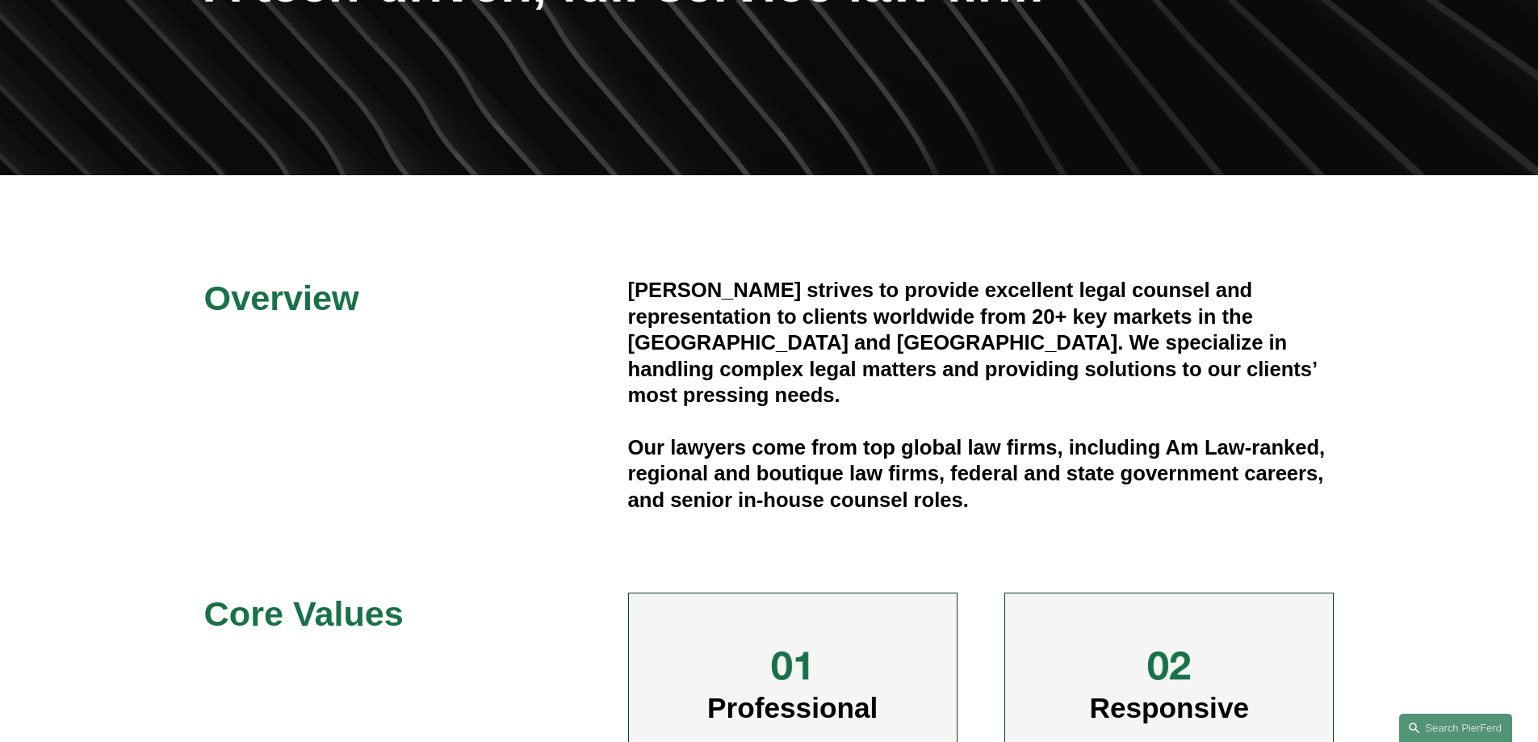
scroll to position [323, 0]
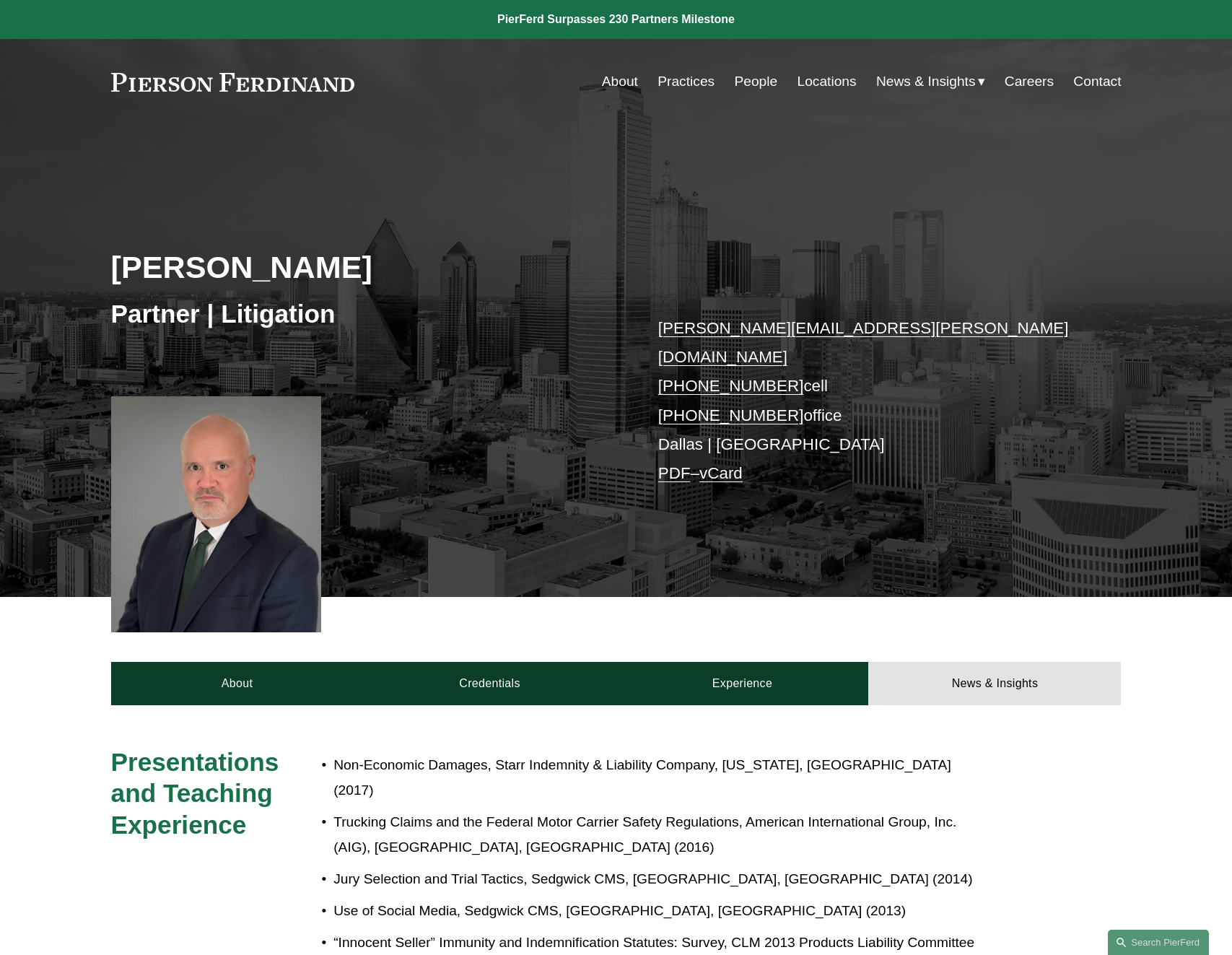
scroll to position [581, 0]
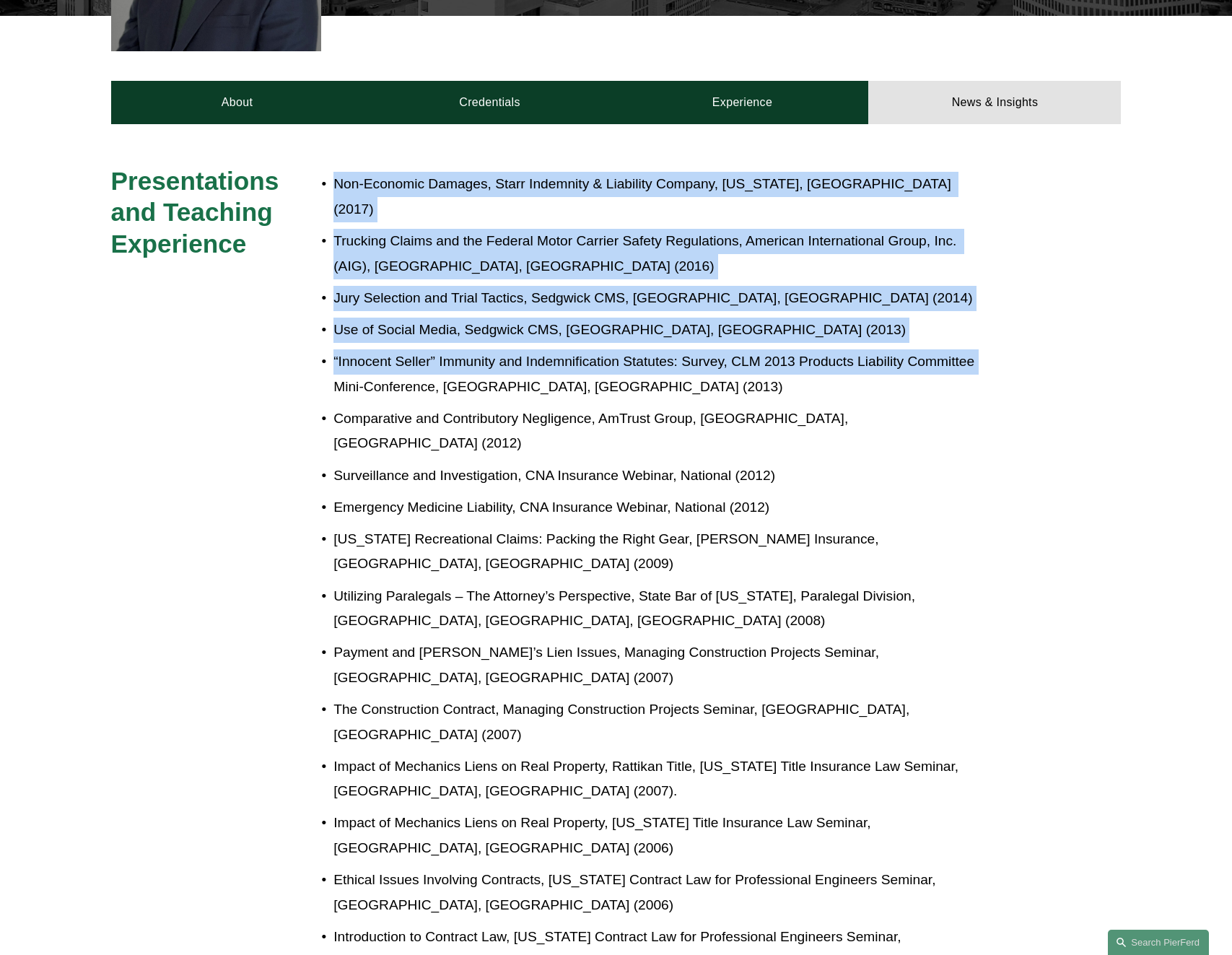
drag, startPoint x: 333, startPoint y: 159, endPoint x: 1278, endPoint y: 322, distance: 959.0
click at [1231, 322] on html "0 PierFerd Surpasses 230 Partners Milestone Skip to Content" at bounding box center [616, 380] width 1232 height 1923
click at [1061, 322] on div "Presentations and Teaching Experience Non-Economic Damages, Starr Indemnity & L…" at bounding box center [616, 573] width 1232 height 816
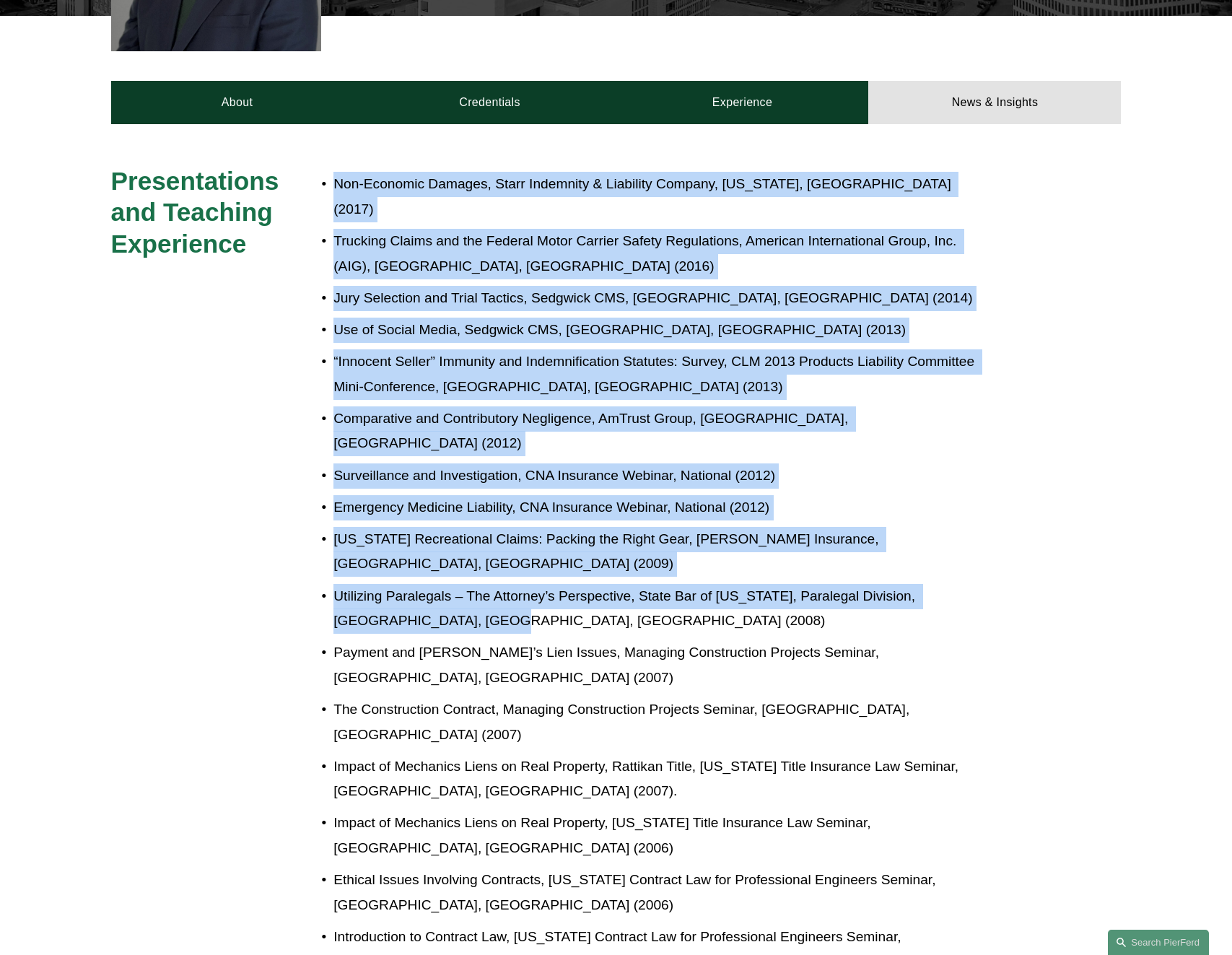
drag, startPoint x: 477, startPoint y: 531, endPoint x: 335, endPoint y: 140, distance: 416.0
click at [335, 140] on div "Presentations and Teaching Experience Non-Economic Damages, Starr Indemnity & L…" at bounding box center [616, 573] width 1232 height 898
